Goal: Check status: Check status

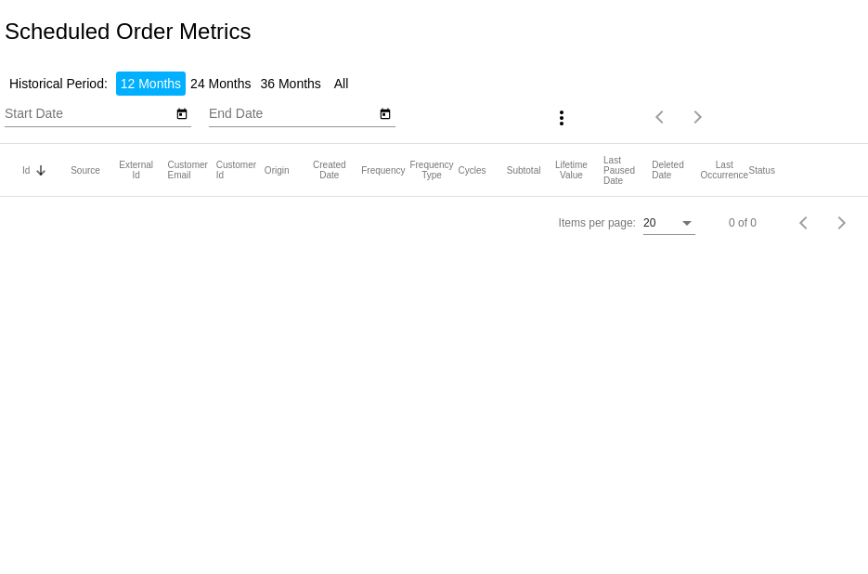
type input "[DATE]"
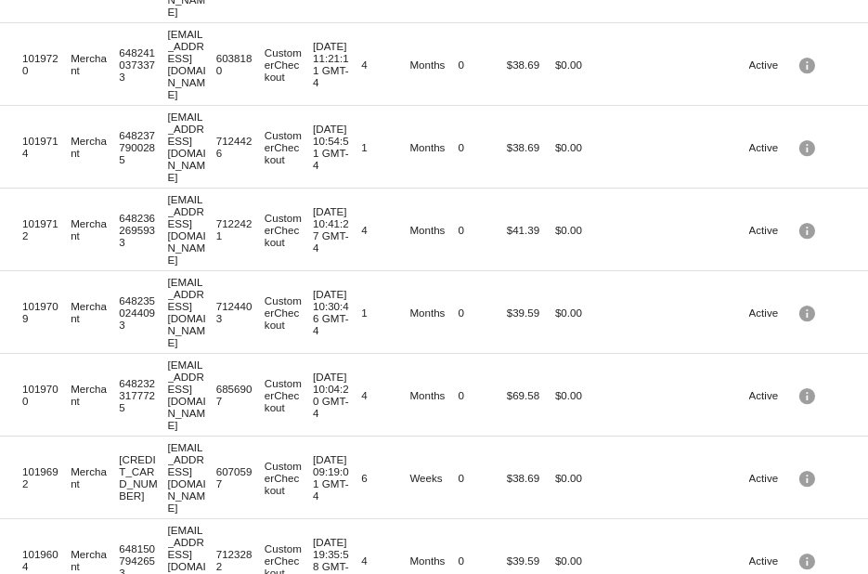
scroll to position [1229, 0]
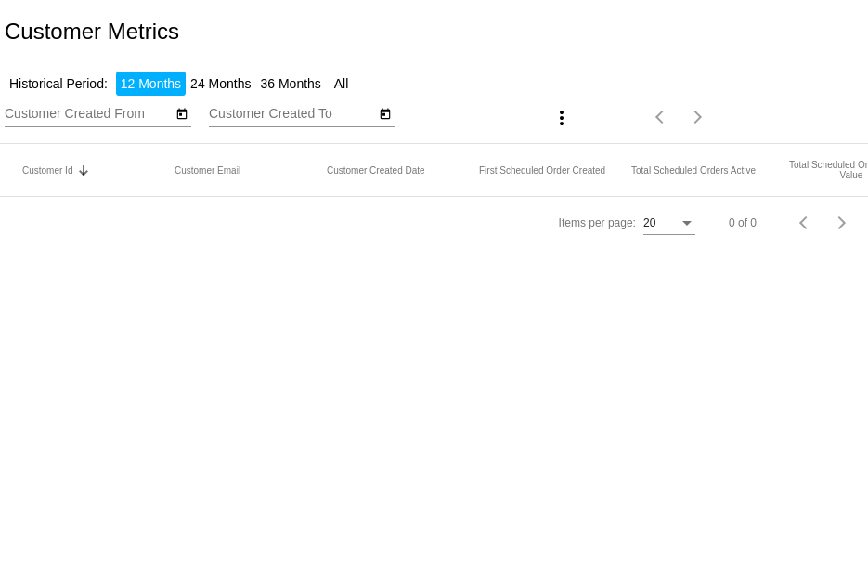
type input "9/12/2024"
type input "9/12/2025"
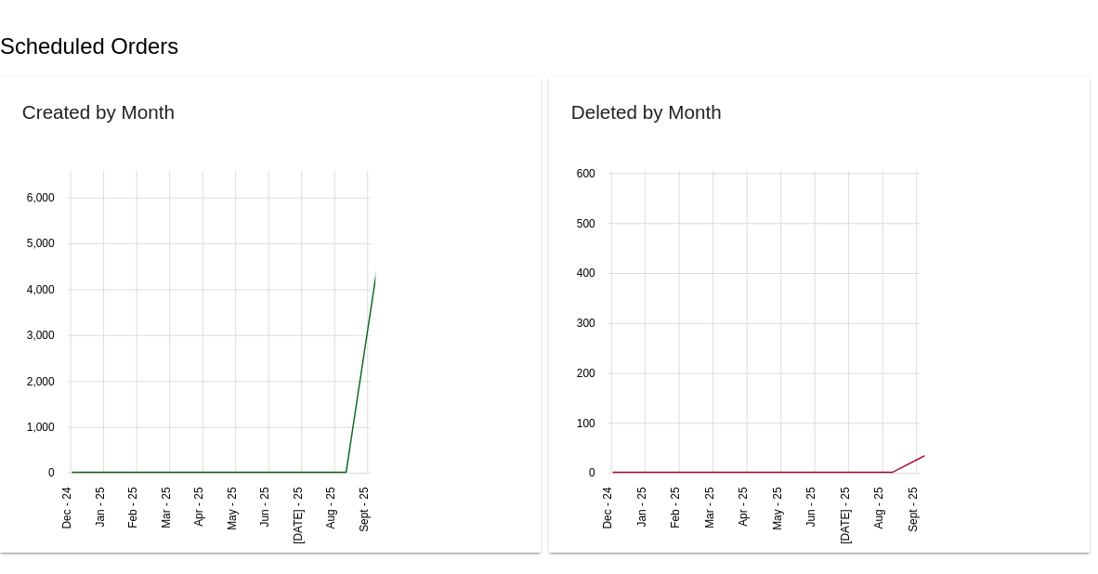
scroll to position [453, 0]
